Goal: Use online tool/utility: Utilize a website feature to perform a specific function

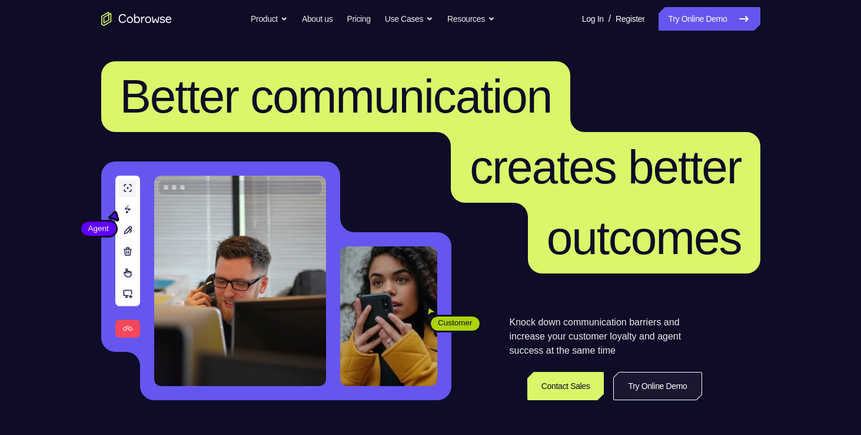
click at [647, 397] on link "Try Online Demo" at bounding box center [658, 386] width 88 height 28
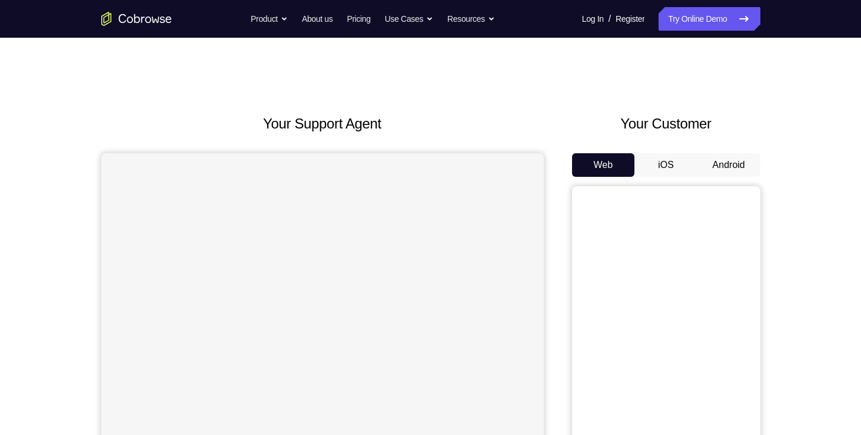
click at [731, 165] on button "Android" at bounding box center [729, 165] width 63 height 24
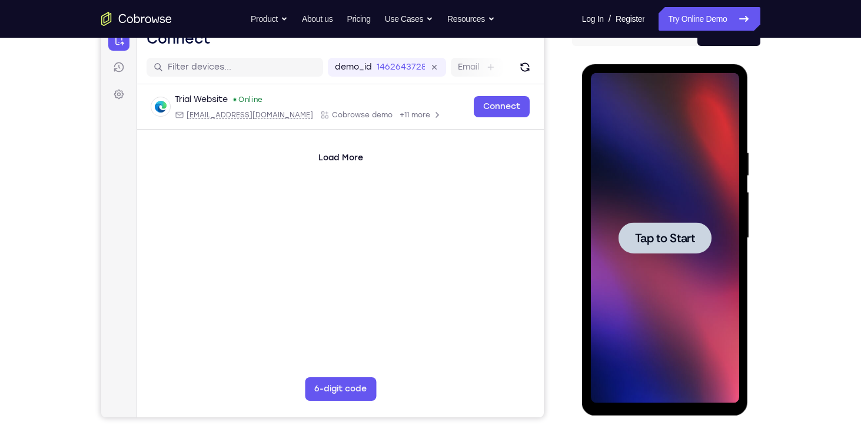
scroll to position [127, 0]
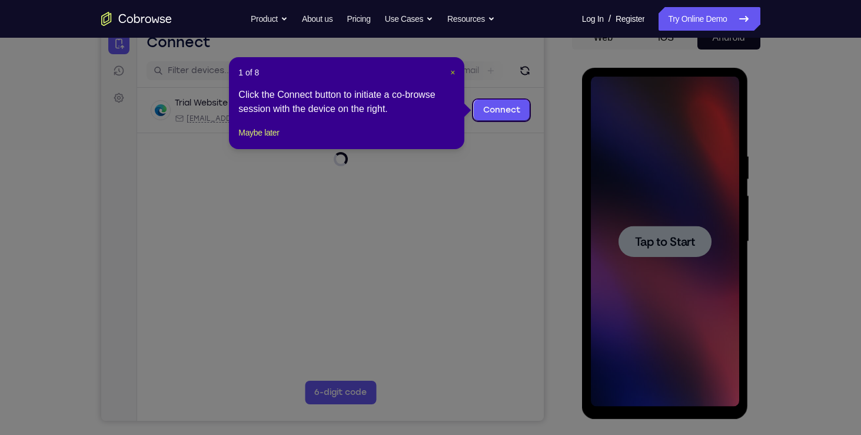
click at [452, 70] on span "×" at bounding box center [452, 72] width 5 height 9
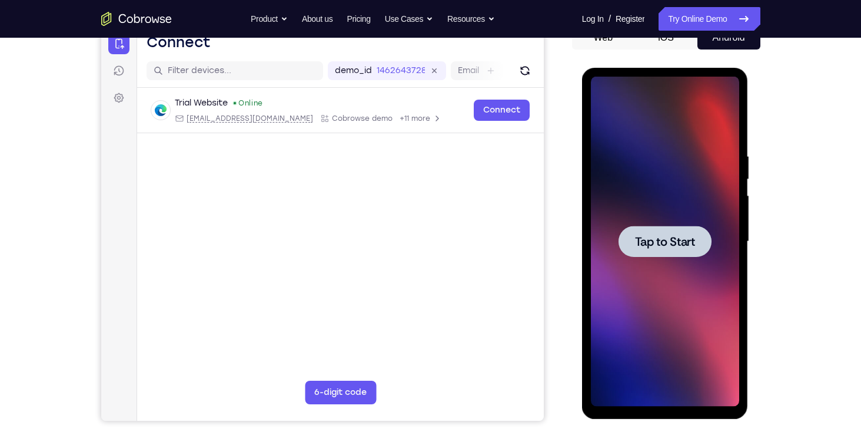
click at [658, 241] on span "Tap to Start" at bounding box center [665, 242] width 60 height 12
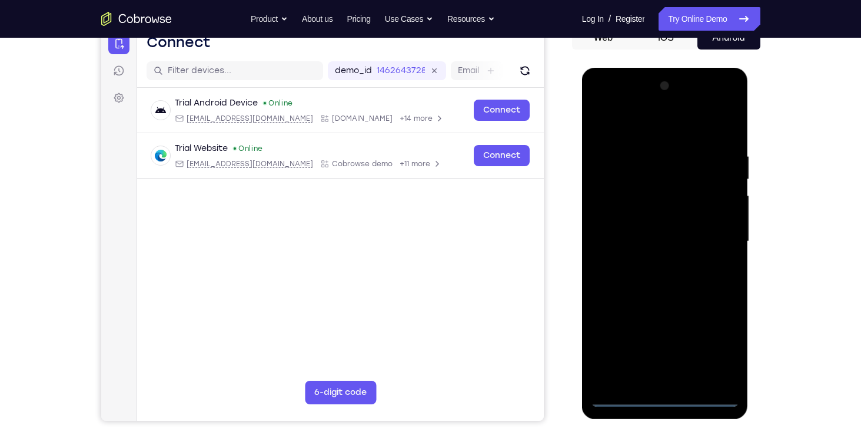
click at [667, 396] on div at bounding box center [665, 242] width 148 height 330
click at [714, 355] on div at bounding box center [665, 242] width 148 height 330
click at [684, 121] on div at bounding box center [665, 242] width 148 height 330
click at [712, 233] on div at bounding box center [665, 242] width 148 height 330
click at [653, 261] on div at bounding box center [665, 242] width 148 height 330
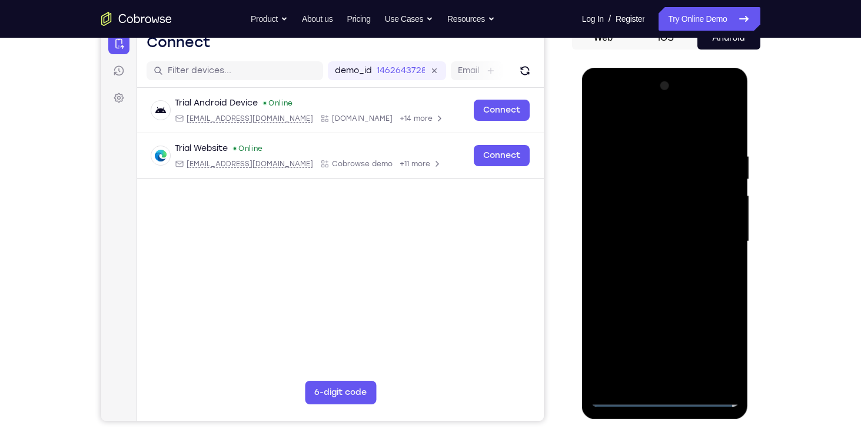
click at [647, 216] on div at bounding box center [665, 242] width 148 height 330
click at [649, 236] on div at bounding box center [665, 242] width 148 height 330
click at [659, 263] on div at bounding box center [665, 242] width 148 height 330
click at [668, 213] on div at bounding box center [665, 242] width 148 height 330
click at [730, 117] on div at bounding box center [665, 242] width 148 height 330
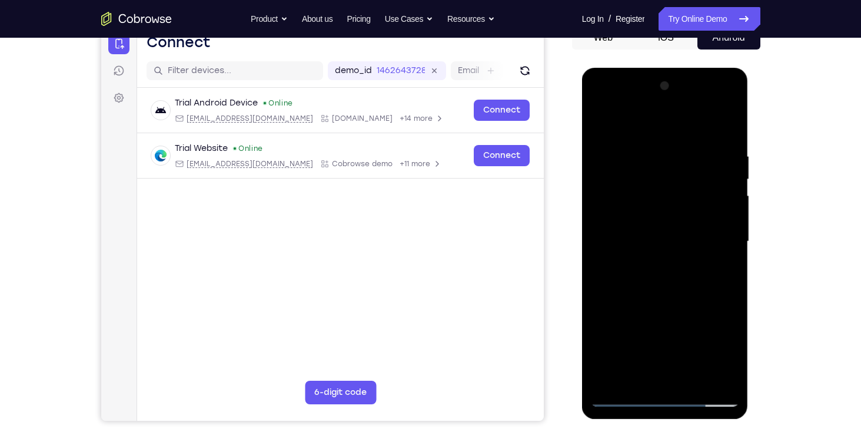
click at [601, 119] on div at bounding box center [665, 242] width 148 height 330
click at [644, 140] on div at bounding box center [665, 242] width 148 height 330
click at [698, 123] on div at bounding box center [665, 242] width 148 height 330
click at [705, 371] on div at bounding box center [665, 242] width 148 height 330
click at [726, 126] on div at bounding box center [665, 242] width 148 height 330
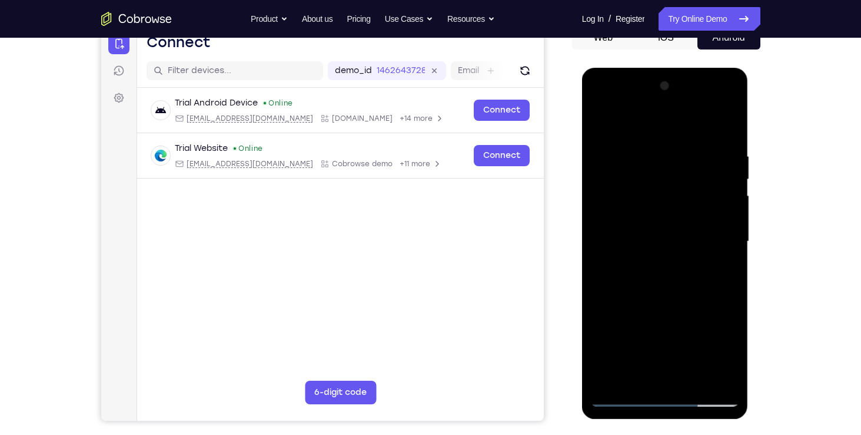
click at [677, 153] on div at bounding box center [665, 242] width 148 height 330
click at [726, 123] on div at bounding box center [665, 242] width 148 height 330
click at [691, 376] on div at bounding box center [665, 242] width 148 height 330
click at [667, 303] on div at bounding box center [665, 242] width 148 height 330
click at [678, 249] on div at bounding box center [665, 242] width 148 height 330
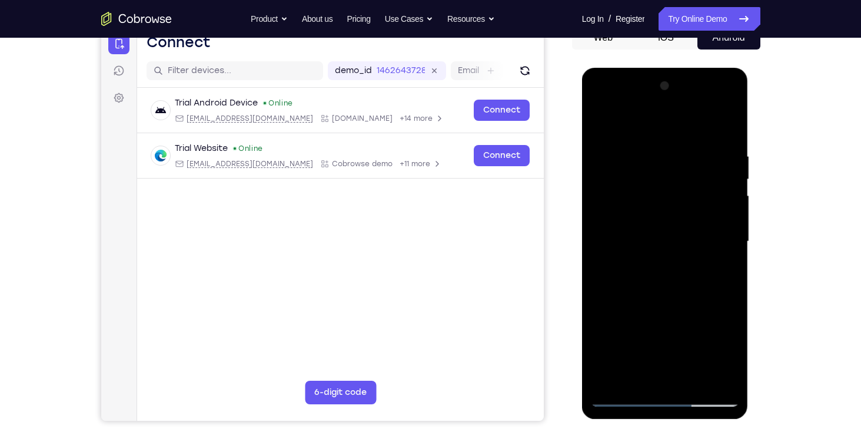
click at [628, 372] on div at bounding box center [665, 242] width 148 height 330
click at [681, 292] on div at bounding box center [665, 242] width 148 height 330
click at [667, 161] on div at bounding box center [665, 242] width 148 height 330
click at [666, 373] on div at bounding box center [665, 242] width 148 height 330
click at [731, 100] on div at bounding box center [665, 242] width 148 height 330
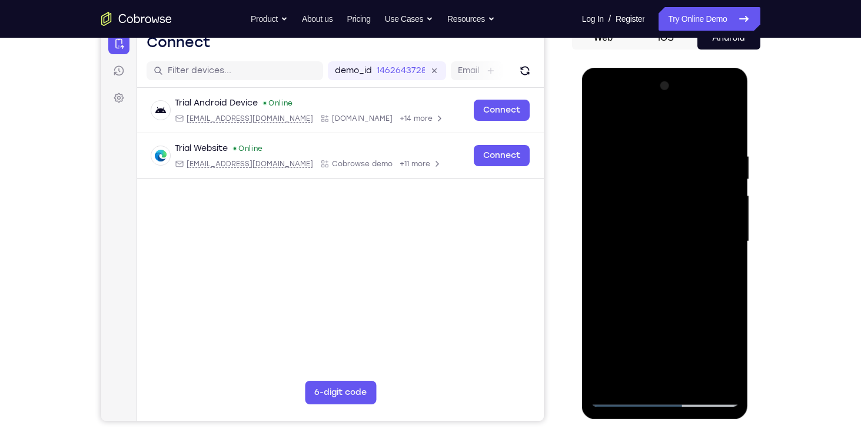
click at [627, 196] on div at bounding box center [665, 242] width 148 height 330
click at [721, 376] on div at bounding box center [665, 242] width 148 height 330
click at [601, 104] on div at bounding box center [665, 242] width 148 height 330
click at [601, 100] on div at bounding box center [665, 242] width 148 height 330
click at [639, 379] on div at bounding box center [665, 242] width 148 height 330
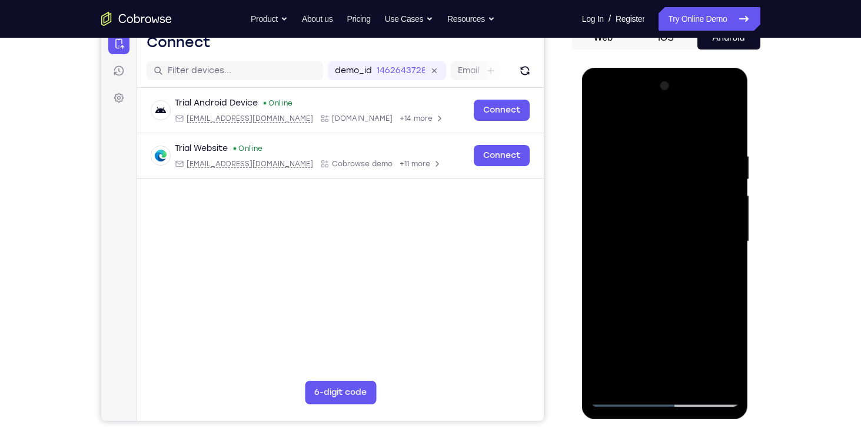
click at [731, 350] on div at bounding box center [665, 242] width 148 height 330
click at [638, 333] on div at bounding box center [665, 242] width 148 height 330
click at [679, 329] on div at bounding box center [665, 242] width 148 height 330
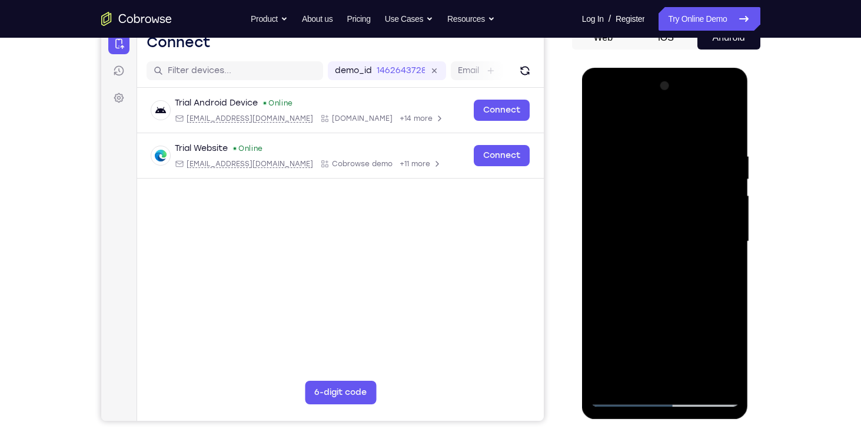
click at [595, 354] on div at bounding box center [665, 242] width 148 height 330
click at [669, 329] on div at bounding box center [665, 242] width 148 height 330
click at [719, 330] on div at bounding box center [665, 242] width 148 height 330
click at [638, 357] on div at bounding box center [665, 242] width 148 height 330
click at [625, 333] on div at bounding box center [665, 242] width 148 height 330
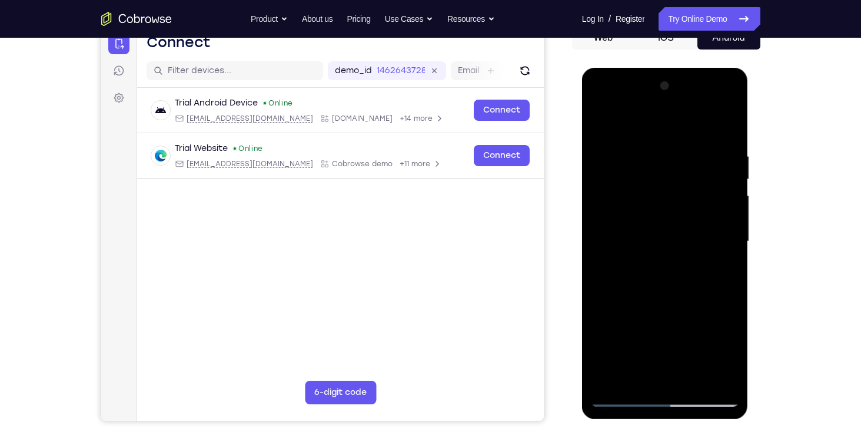
click at [668, 369] on div at bounding box center [665, 242] width 148 height 330
click at [704, 333] on div at bounding box center [665, 242] width 148 height 330
click at [638, 356] on div at bounding box center [665, 242] width 148 height 330
click at [693, 311] on div at bounding box center [665, 242] width 148 height 330
click at [680, 381] on div at bounding box center [665, 242] width 148 height 330
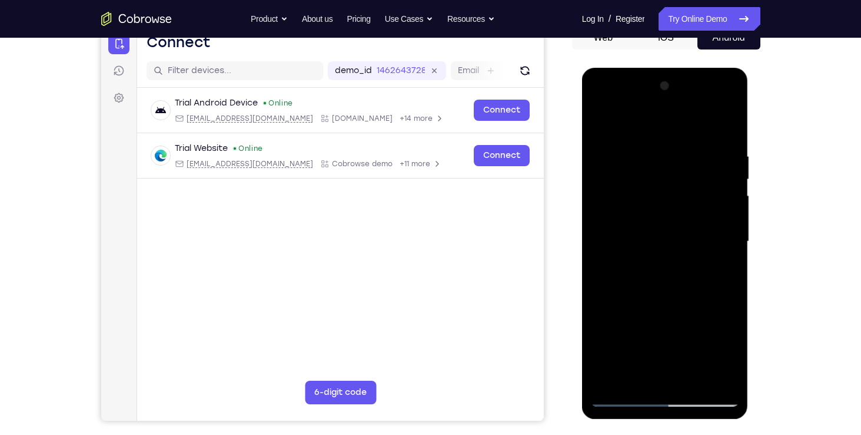
click at [676, 357] on div at bounding box center [665, 242] width 148 height 330
click at [665, 336] on div at bounding box center [665, 242] width 148 height 330
click at [714, 312] on div at bounding box center [665, 242] width 148 height 330
click at [714, 353] on div at bounding box center [665, 242] width 148 height 330
click at [687, 313] on div at bounding box center [665, 242] width 148 height 330
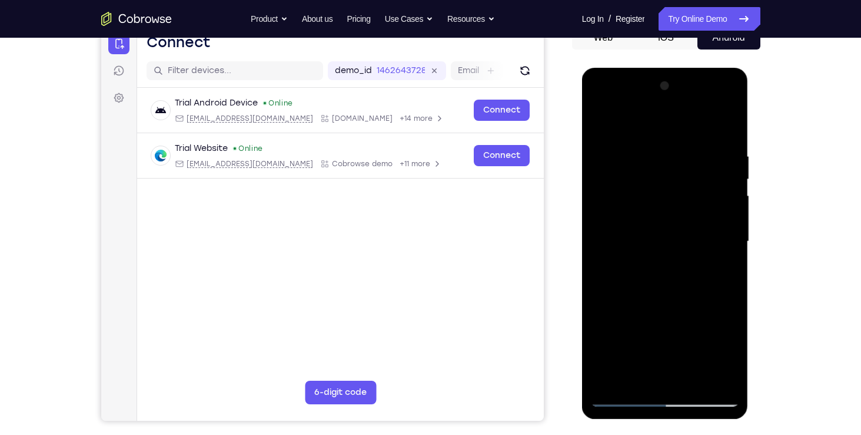
click at [722, 269] on div at bounding box center [665, 242] width 148 height 330
click at [620, 119] on div at bounding box center [665, 242] width 148 height 330
click at [614, 151] on div at bounding box center [665, 242] width 148 height 330
click at [658, 376] on div at bounding box center [665, 242] width 148 height 330
click at [669, 338] on div at bounding box center [665, 242] width 148 height 330
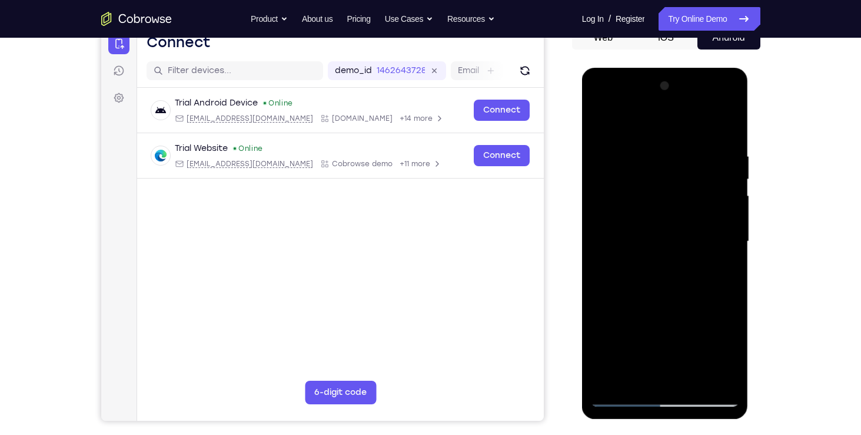
click at [629, 334] on div at bounding box center [665, 242] width 148 height 330
click at [684, 311] on div at bounding box center [665, 242] width 148 height 330
click at [668, 377] on div at bounding box center [665, 242] width 148 height 330
click at [660, 333] on div at bounding box center [665, 242] width 148 height 330
click at [655, 333] on div at bounding box center [665, 242] width 148 height 330
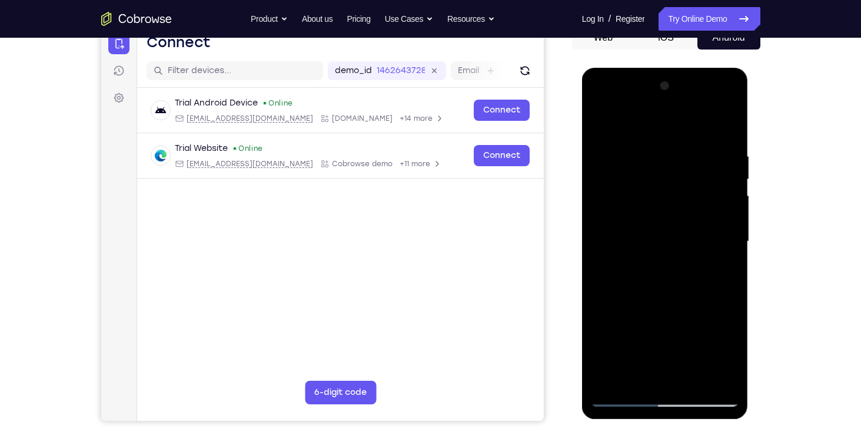
click at [717, 311] on div at bounding box center [665, 242] width 148 height 330
click at [662, 333] on div at bounding box center [665, 242] width 148 height 330
click at [733, 311] on div at bounding box center [665, 242] width 148 height 330
click at [669, 330] on div at bounding box center [665, 242] width 148 height 330
click at [667, 291] on div at bounding box center [665, 242] width 148 height 330
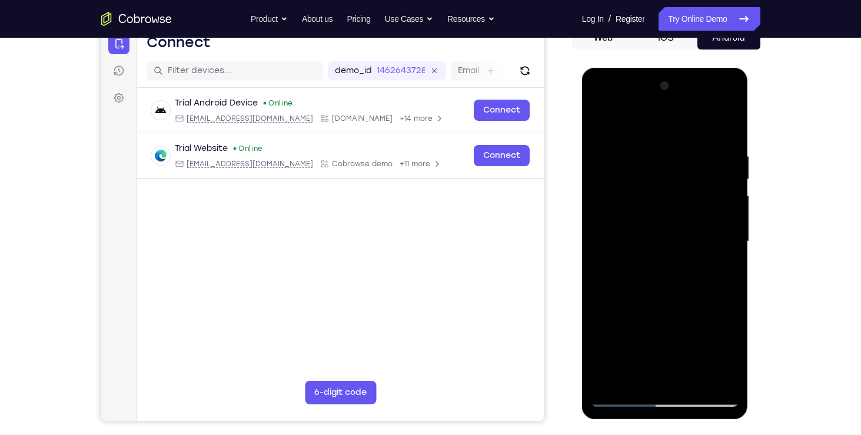
click at [660, 335] on div at bounding box center [665, 242] width 148 height 330
click at [655, 334] on div at bounding box center [665, 242] width 148 height 330
click at [731, 311] on div at bounding box center [665, 242] width 148 height 330
click at [666, 286] on div at bounding box center [665, 242] width 148 height 330
click at [669, 291] on div at bounding box center [665, 242] width 148 height 330
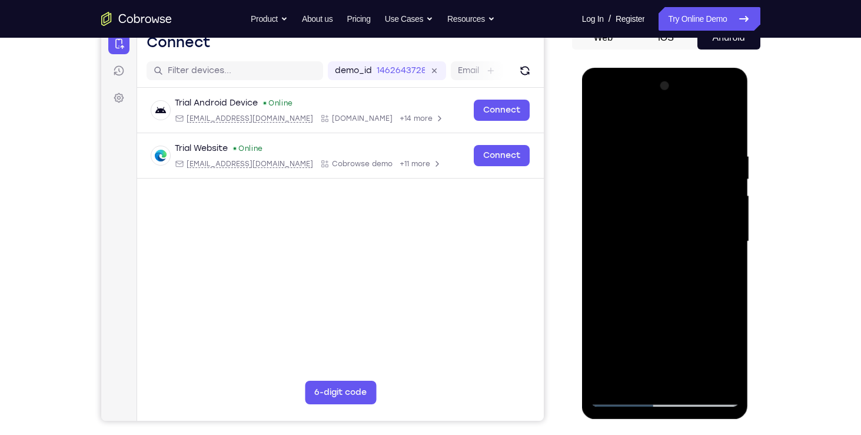
click at [727, 369] on div at bounding box center [665, 242] width 148 height 330
click at [688, 238] on div at bounding box center [665, 242] width 148 height 330
click at [694, 372] on div at bounding box center [665, 242] width 148 height 330
click at [722, 373] on div at bounding box center [665, 242] width 148 height 330
click at [726, 128] on div at bounding box center [665, 242] width 148 height 330
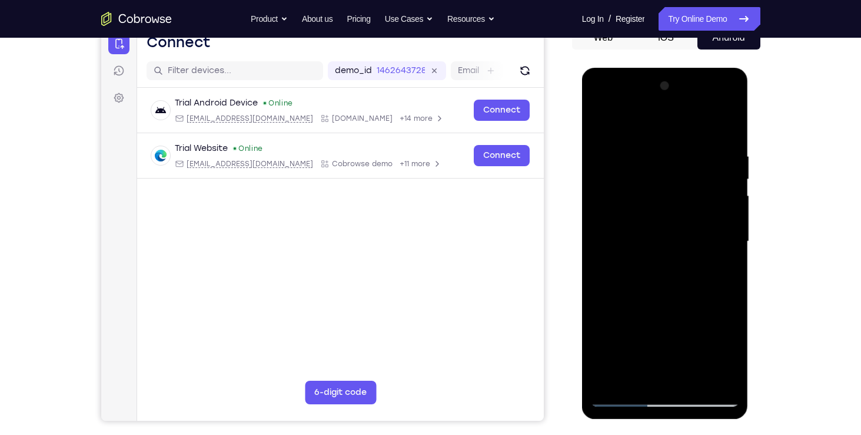
click at [691, 376] on div at bounding box center [665, 242] width 148 height 330
click at [677, 244] on div at bounding box center [665, 242] width 148 height 330
click at [676, 251] on div at bounding box center [665, 242] width 148 height 330
drag, startPoint x: 676, startPoint y: 251, endPoint x: 657, endPoint y: 253, distance: 18.9
click at [657, 253] on div at bounding box center [665, 242] width 148 height 330
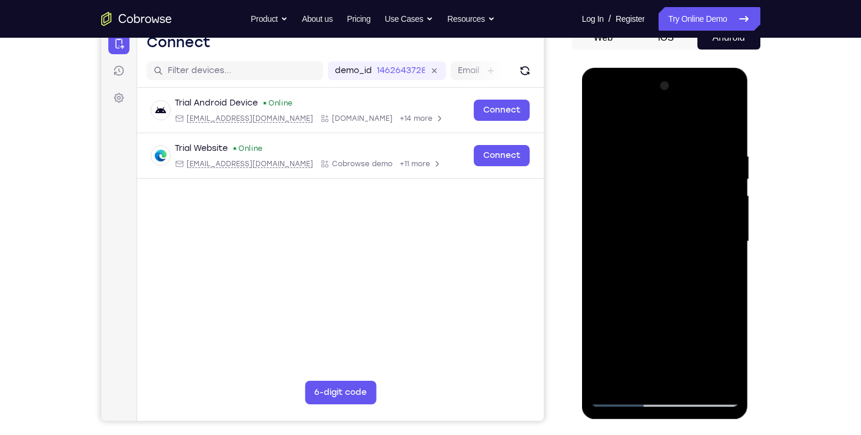
click at [657, 253] on div at bounding box center [665, 242] width 148 height 330
click at [651, 250] on div at bounding box center [665, 242] width 148 height 330
click at [651, 372] on div at bounding box center [665, 242] width 148 height 330
click at [662, 331] on div at bounding box center [665, 242] width 148 height 330
click at [652, 331] on div at bounding box center [665, 242] width 148 height 330
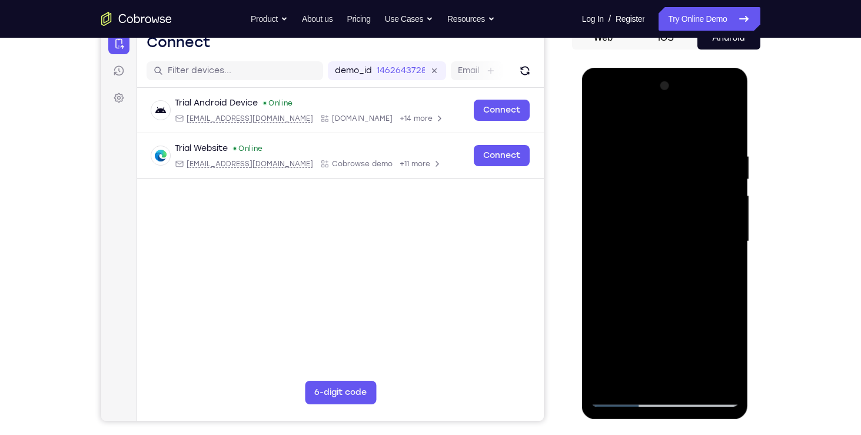
click at [652, 329] on div at bounding box center [665, 242] width 148 height 330
click at [695, 304] on div at bounding box center [665, 242] width 148 height 330
click at [698, 288] on div at bounding box center [665, 242] width 148 height 330
click at [626, 329] on div at bounding box center [665, 242] width 148 height 330
click at [705, 311] on div at bounding box center [665, 242] width 148 height 330
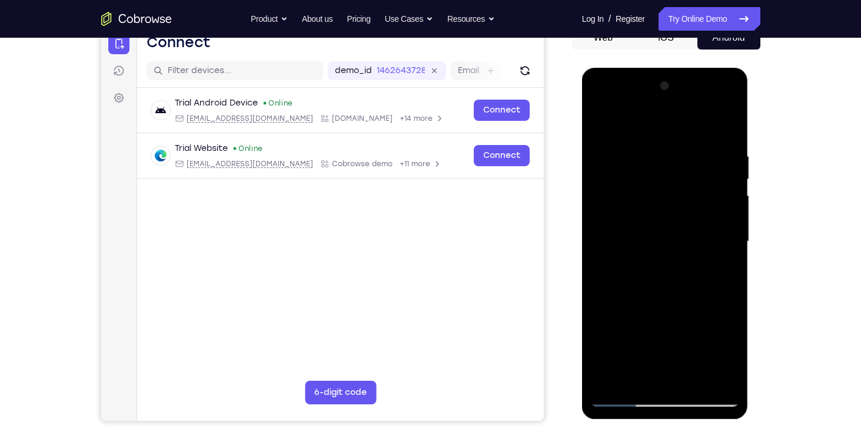
click at [641, 355] on div at bounding box center [665, 242] width 148 height 330
click at [637, 332] on div at bounding box center [665, 242] width 148 height 330
click at [625, 332] on div at bounding box center [665, 242] width 148 height 330
click at [677, 333] on div at bounding box center [665, 242] width 148 height 330
click at [715, 333] on div at bounding box center [665, 242] width 148 height 330
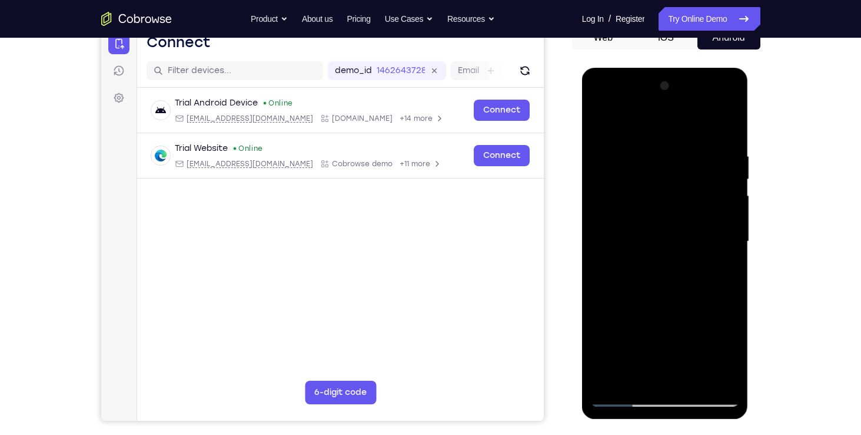
click at [668, 369] on div at bounding box center [665, 242] width 148 height 330
click at [628, 338] on div at bounding box center [665, 242] width 148 height 330
click at [663, 333] on div at bounding box center [665, 242] width 148 height 330
click at [668, 374] on div at bounding box center [665, 242] width 148 height 330
click at [703, 311] on div at bounding box center [665, 242] width 148 height 330
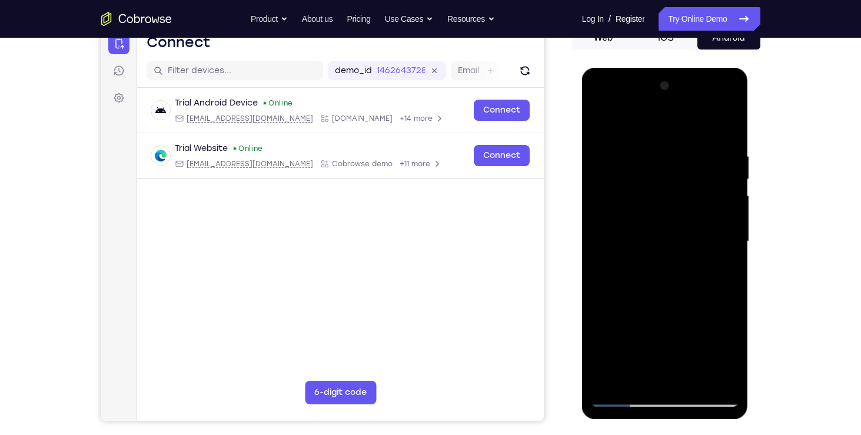
click at [665, 333] on div at bounding box center [665, 242] width 148 height 330
click at [653, 333] on div at bounding box center [665, 242] width 148 height 330
click at [714, 356] on div at bounding box center [665, 242] width 148 height 330
click at [617, 373] on div at bounding box center [665, 242] width 148 height 330
click at [619, 373] on div at bounding box center [665, 242] width 148 height 330
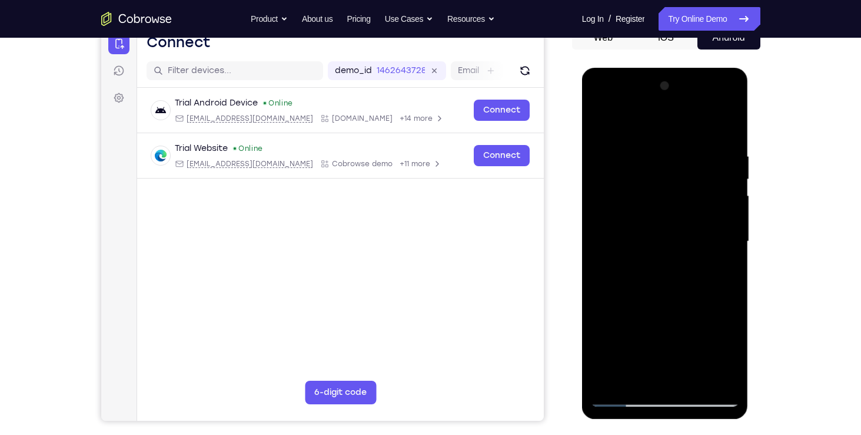
click at [632, 309] on div at bounding box center [665, 242] width 148 height 330
click at [722, 261] on div at bounding box center [665, 242] width 148 height 330
click at [602, 121] on div at bounding box center [665, 242] width 148 height 330
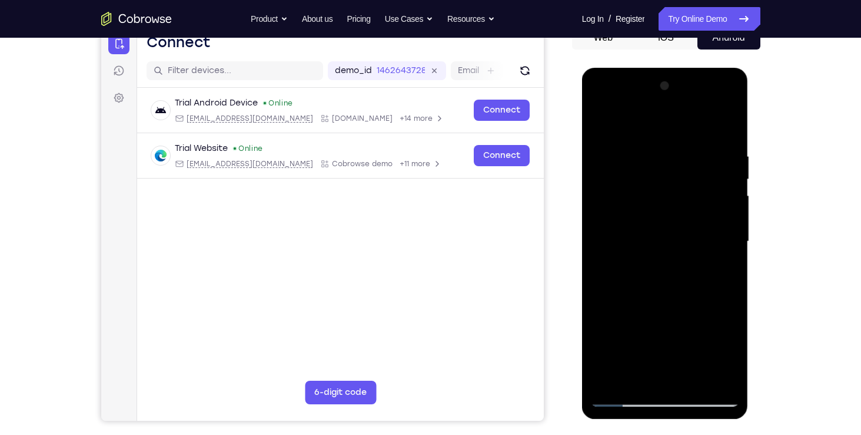
click at [602, 121] on div at bounding box center [665, 242] width 148 height 330
click at [705, 141] on div at bounding box center [665, 242] width 148 height 330
click at [725, 121] on div at bounding box center [665, 242] width 148 height 330
click at [611, 378] on div at bounding box center [665, 242] width 148 height 330
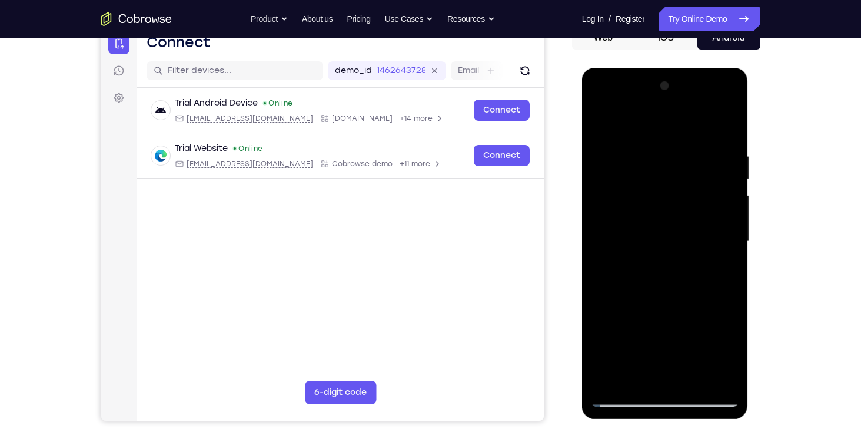
click at [611, 378] on div at bounding box center [665, 242] width 148 height 330
click at [610, 380] on div at bounding box center [665, 242] width 148 height 330
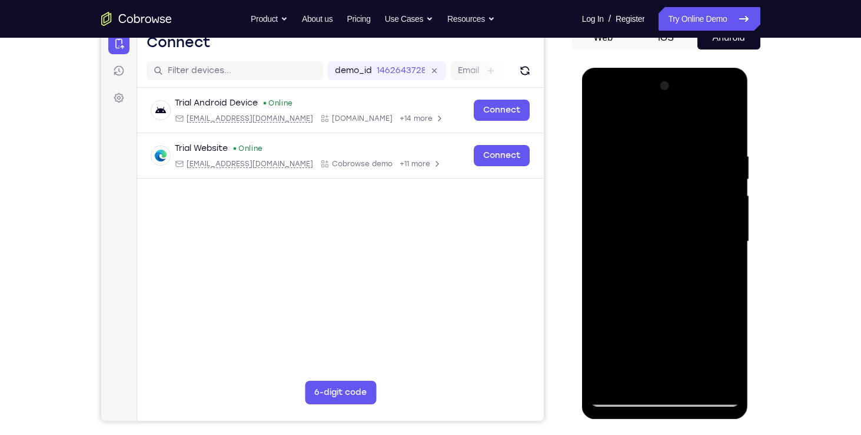
click at [610, 380] on div at bounding box center [665, 242] width 148 height 330
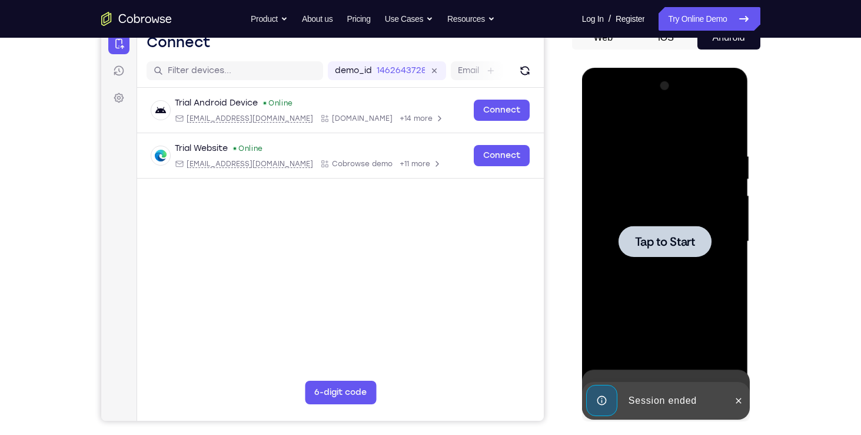
click at [610, 68] on div "Tap to Start" at bounding box center [665, 68] width 167 height 0
click at [610, 380] on div "Time limit for this app has elapsed" at bounding box center [666, 390] width 168 height 42
